Goal: Communication & Community: Share content

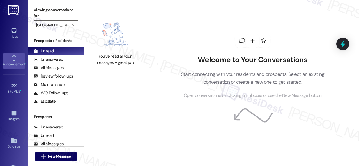
click at [8, 59] on link "Announcement •" at bounding box center [14, 61] width 22 height 15
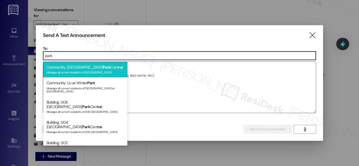
type input "park"
click at [61, 70] on div "Community: [GEOGRAPHIC_DATA] Cent ra l Message all current residents of [GEOGRA…" at bounding box center [85, 70] width 84 height 16
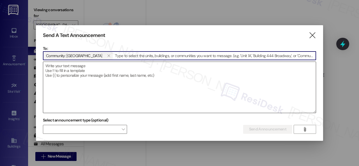
click at [74, 67] on textarea at bounding box center [179, 87] width 273 height 51
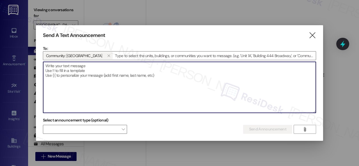
paste textarea "Hi {{first_name}}, Son Pastelitos Food Truck will be at the Office [DATE], [DAT…"
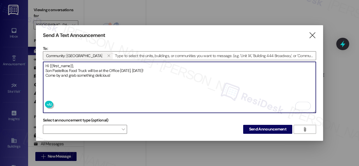
click at [78, 63] on textarea "Hi {{first_name}}, Son Pastelitos Food Truck will be at the Office [DATE], [DAT…" at bounding box center [179, 87] width 273 height 51
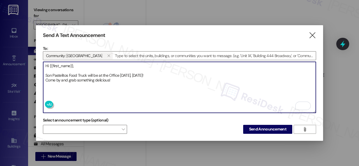
click at [176, 72] on textarea "Hi {{first_name}}, Son Pastelitos Food Truck will be at the Office [DATE], [DAT…" at bounding box center [179, 87] width 273 height 51
click at [173, 72] on textarea "Hi {{first_name}}, Son Pastelitos Food Truck will be at the Office [DATE], [DAT…" at bounding box center [179, 87] width 273 height 51
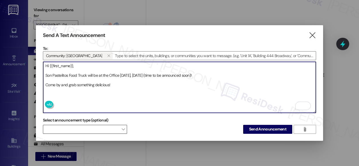
type textarea "Hi {{first_name}}, Son Pastelitos Food Truck will be at the Office [DATE], [DAT…"
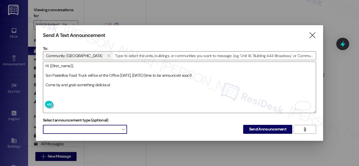
click at [112, 132] on span at bounding box center [85, 129] width 84 height 9
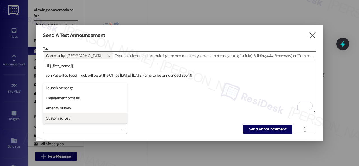
click at [60, 119] on span "Custom survey" at bounding box center [58, 119] width 25 height 6
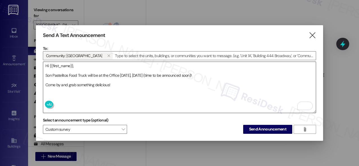
click at [154, 98] on textarea "Hi {{first_name}}, Son Pastelitos Food Truck will be at the Office [DATE], [DAT…" at bounding box center [179, 87] width 273 height 51
click at [261, 131] on span "Send Announcement" at bounding box center [267, 130] width 37 height 6
